Goal: Task Accomplishment & Management: Manage account settings

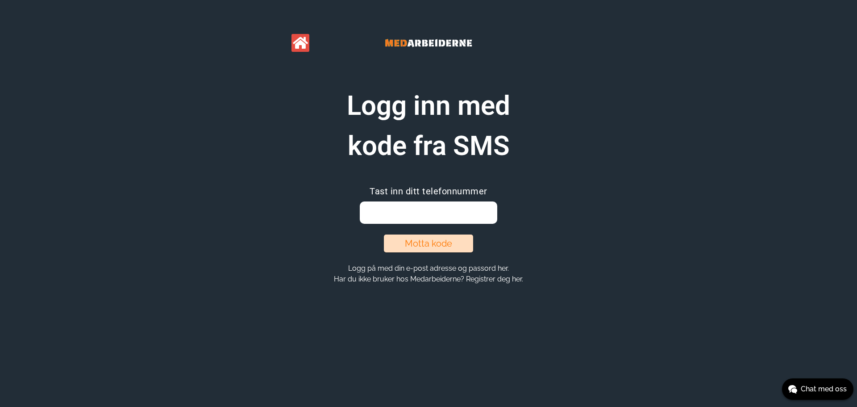
click at [423, 211] on input "email" at bounding box center [428, 212] width 137 height 22
type input "99535062"
click at [429, 240] on button "Motta kode" at bounding box center [428, 243] width 89 height 18
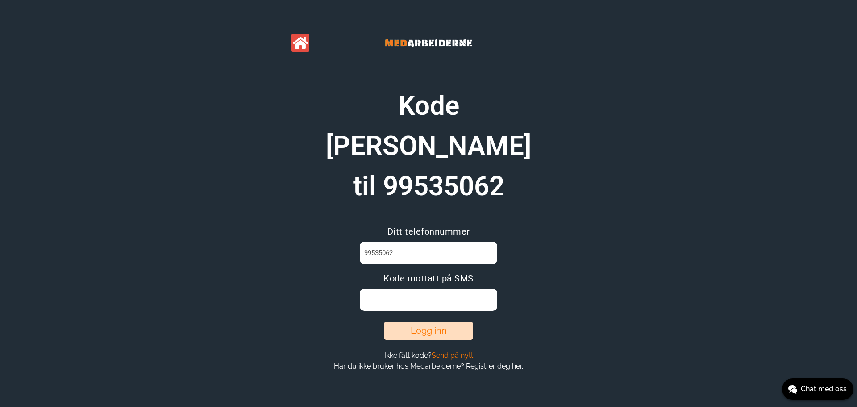
click at [432, 288] on input at bounding box center [428, 299] width 137 height 22
type input "ZHWTA2G1"
click at [433, 321] on button "Logg inn" at bounding box center [428, 330] width 89 height 18
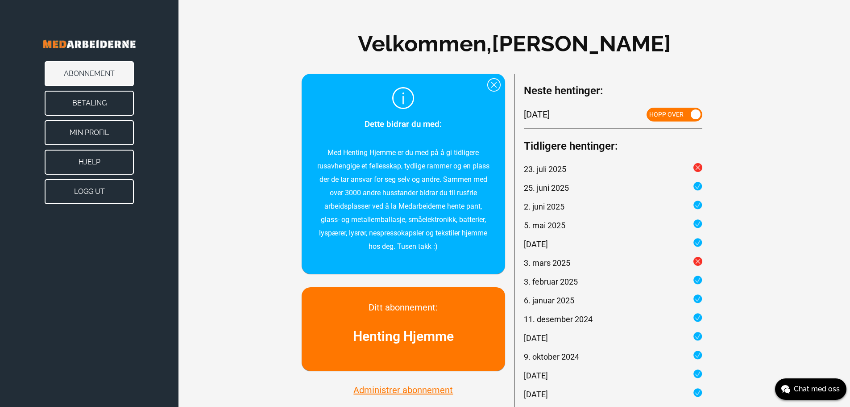
click at [493, 84] on div at bounding box center [493, 84] width 13 height 13
